Goal: Find specific page/section: Find specific page/section

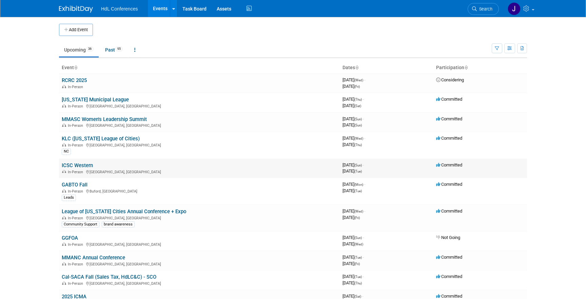
click at [89, 166] on link "ICSC Western" at bounding box center [77, 165] width 31 height 6
click at [118, 213] on link "League of [US_STATE] Cities Annual Conference + Expo" at bounding box center [124, 211] width 124 height 6
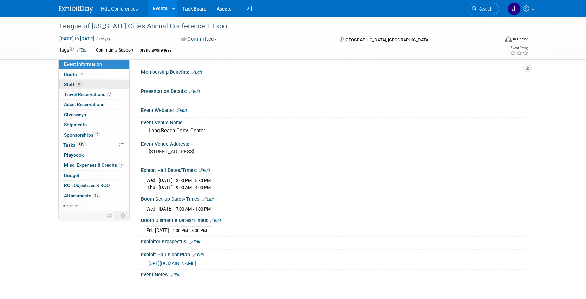
click at [77, 81] on link "10 Staff 10" at bounding box center [94, 85] width 71 height 10
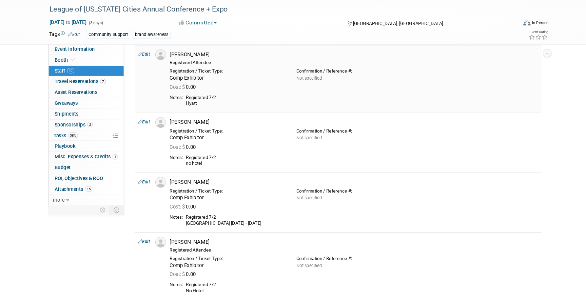
scroll to position [375, 0]
